Goal: Transaction & Acquisition: Obtain resource

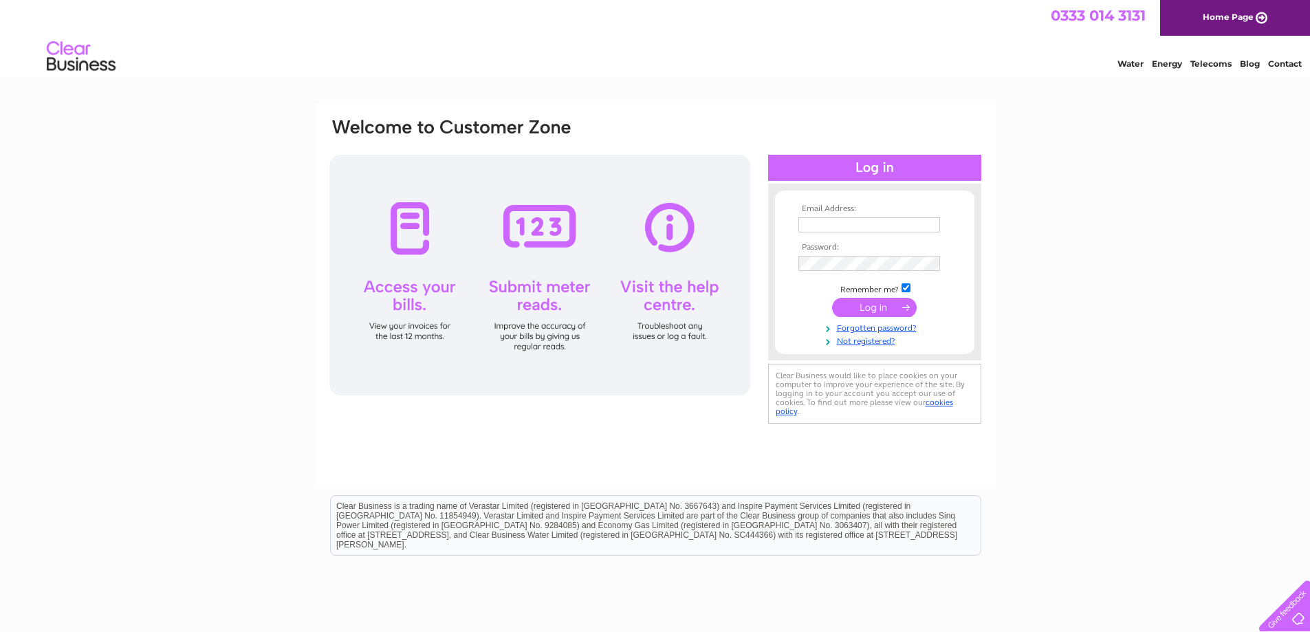
click at [897, 234] on td at bounding box center [875, 225] width 160 height 22
click at [897, 224] on input "text" at bounding box center [870, 225] width 143 height 17
type input "brookpharmacy8@gmail.com"
click at [907, 289] on input "checkbox" at bounding box center [906, 289] width 9 height 9
checkbox input "false"
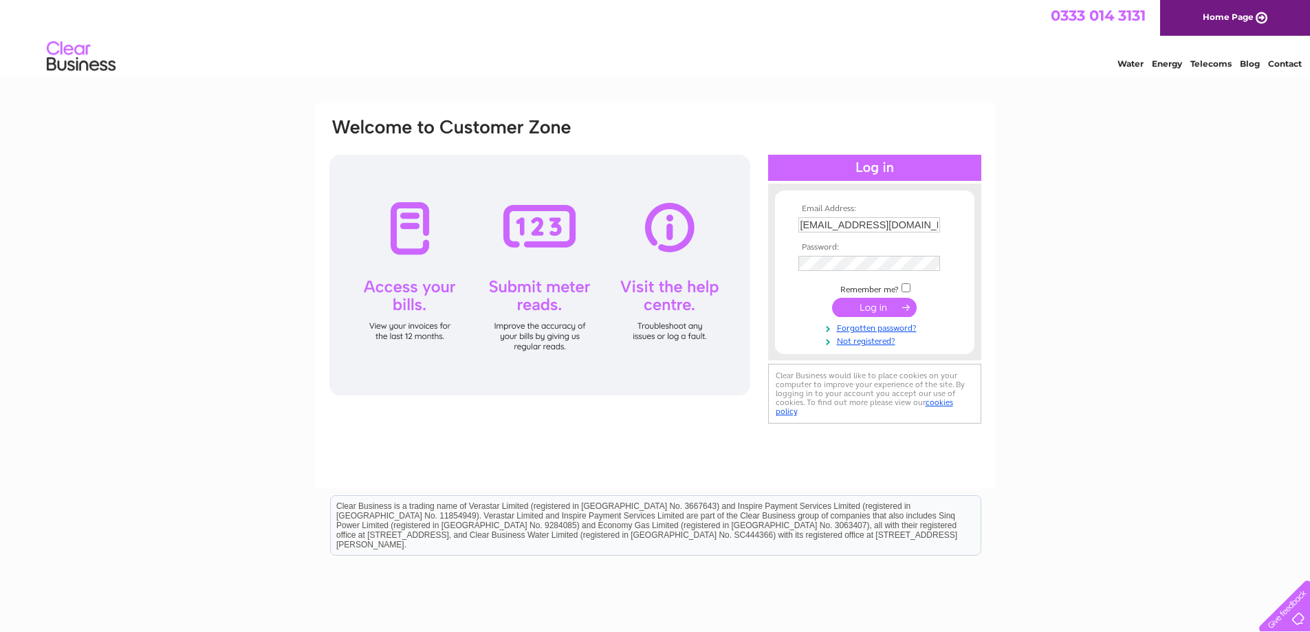
click at [899, 312] on input "submit" at bounding box center [874, 307] width 85 height 19
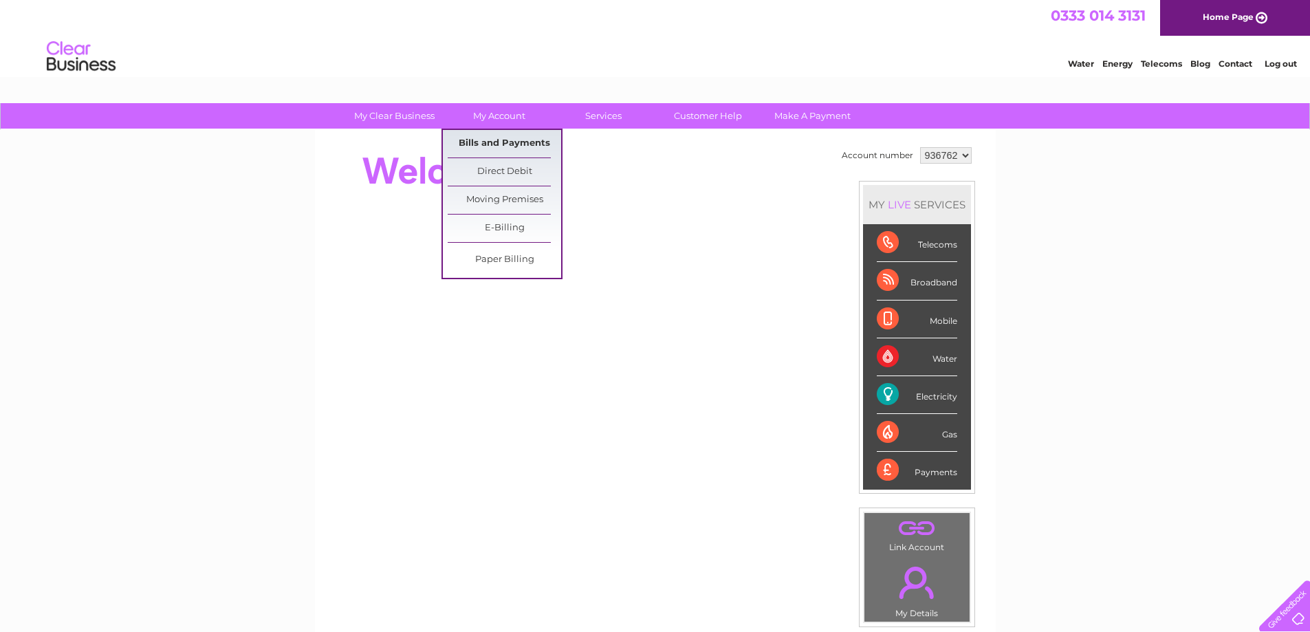
click at [482, 133] on link "Bills and Payments" at bounding box center [505, 144] width 114 height 28
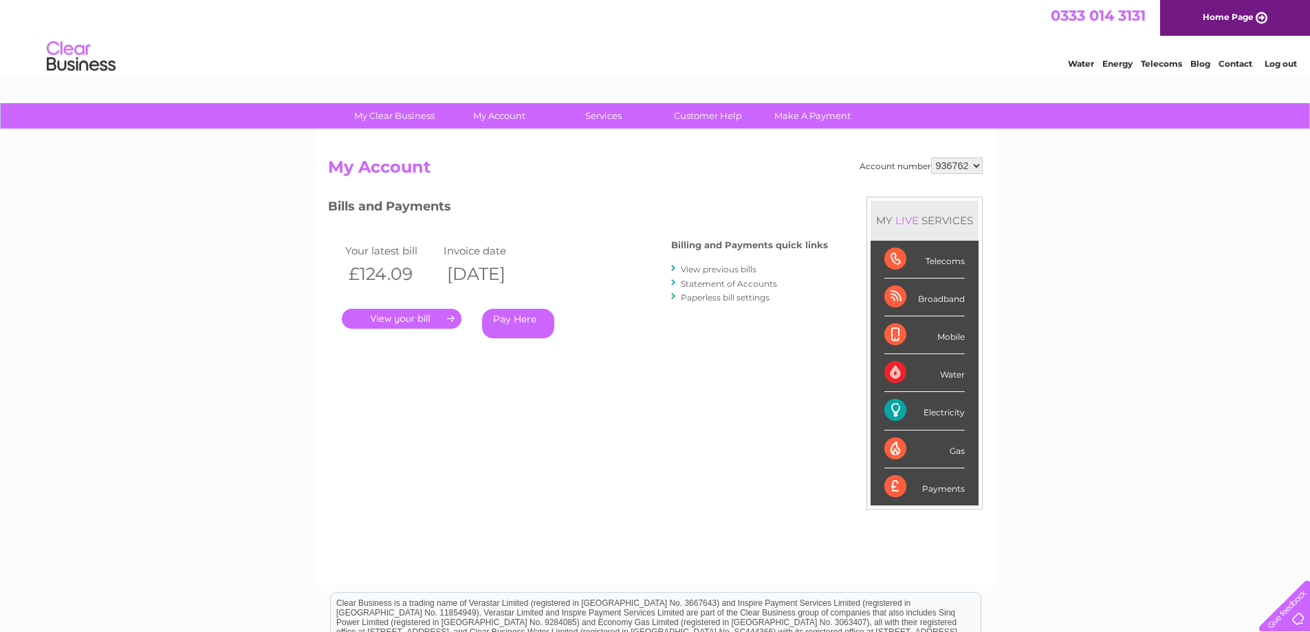
click at [729, 266] on link "View previous bills" at bounding box center [719, 269] width 76 height 10
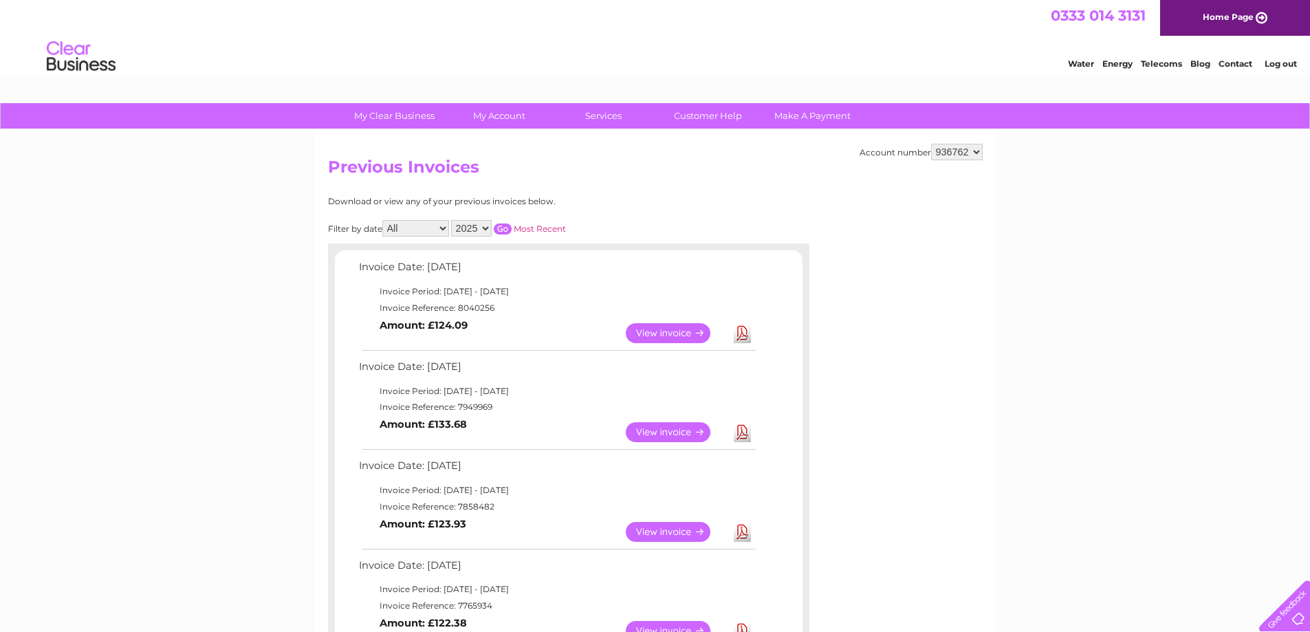
click at [748, 435] on link "Download" at bounding box center [742, 432] width 17 height 20
click at [1284, 58] on li "Log out" at bounding box center [1281, 63] width 41 height 17
click at [1284, 64] on link "Log out" at bounding box center [1281, 63] width 32 height 10
